Goal: Find specific page/section: Find specific page/section

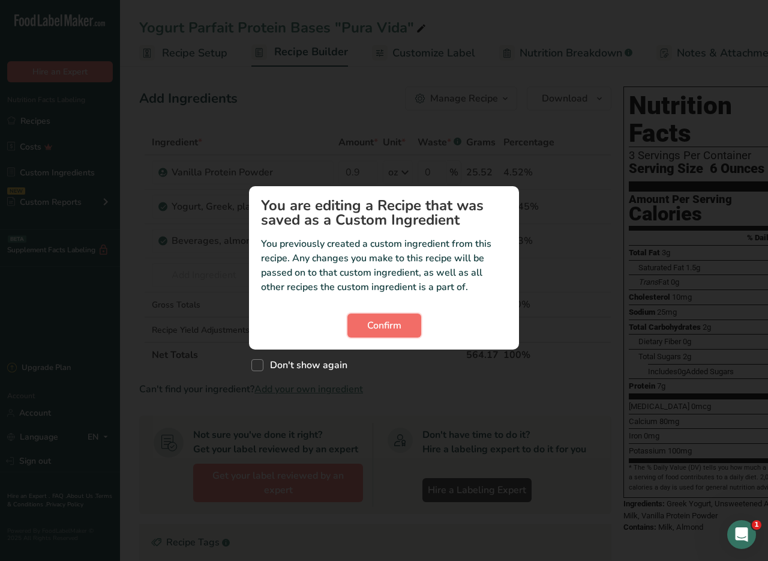
click at [397, 324] on span "Confirm" at bounding box center [384, 325] width 34 height 14
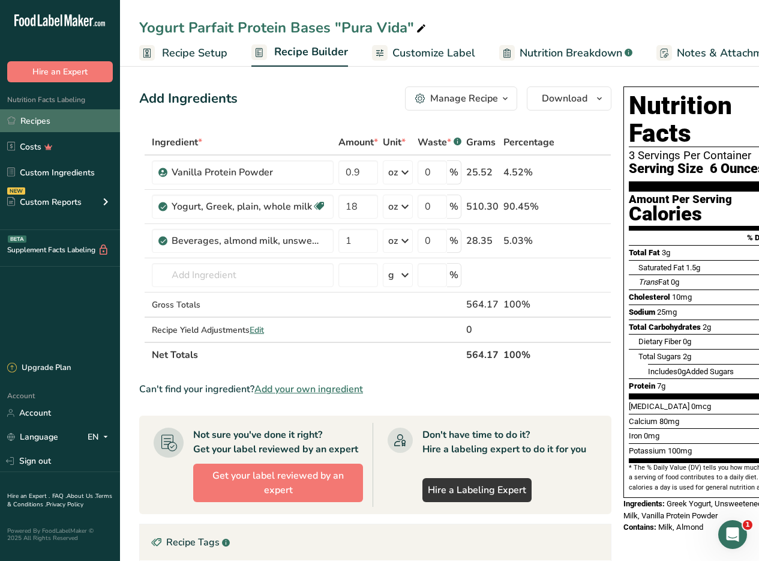
click at [69, 118] on link "Recipes" at bounding box center [60, 120] width 120 height 23
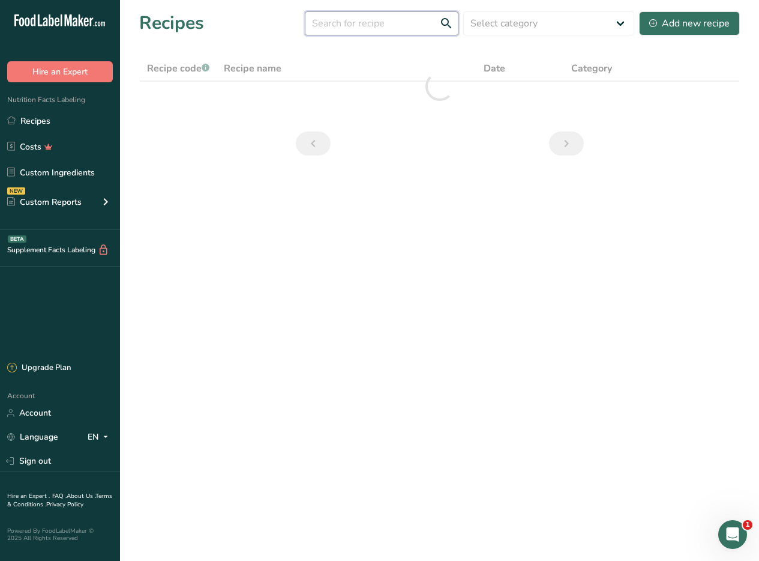
click at [393, 13] on input "text" at bounding box center [382, 23] width 154 height 24
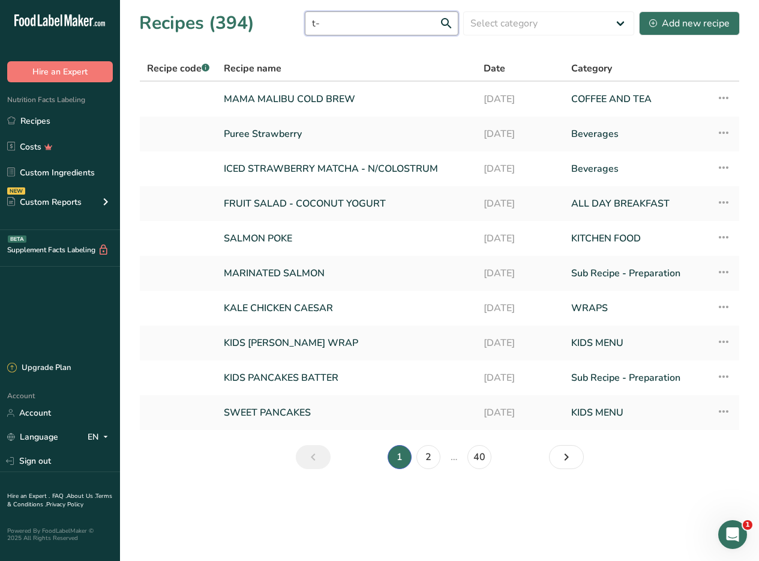
type input "t"
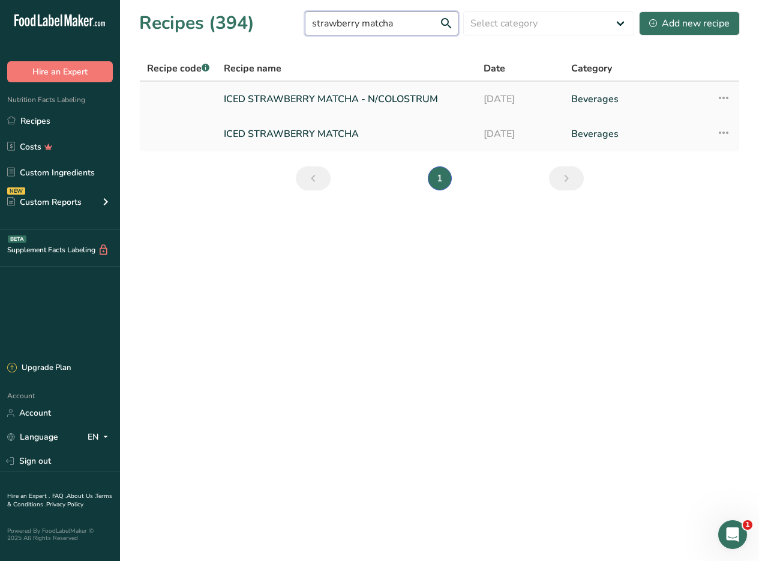
type input "strawberry matcha"
click at [362, 101] on link "ICED STRAWBERRY MATCHA - N/COLOSTRUM" at bounding box center [347, 98] width 246 height 25
